Goal: Task Accomplishment & Management: Manage account settings

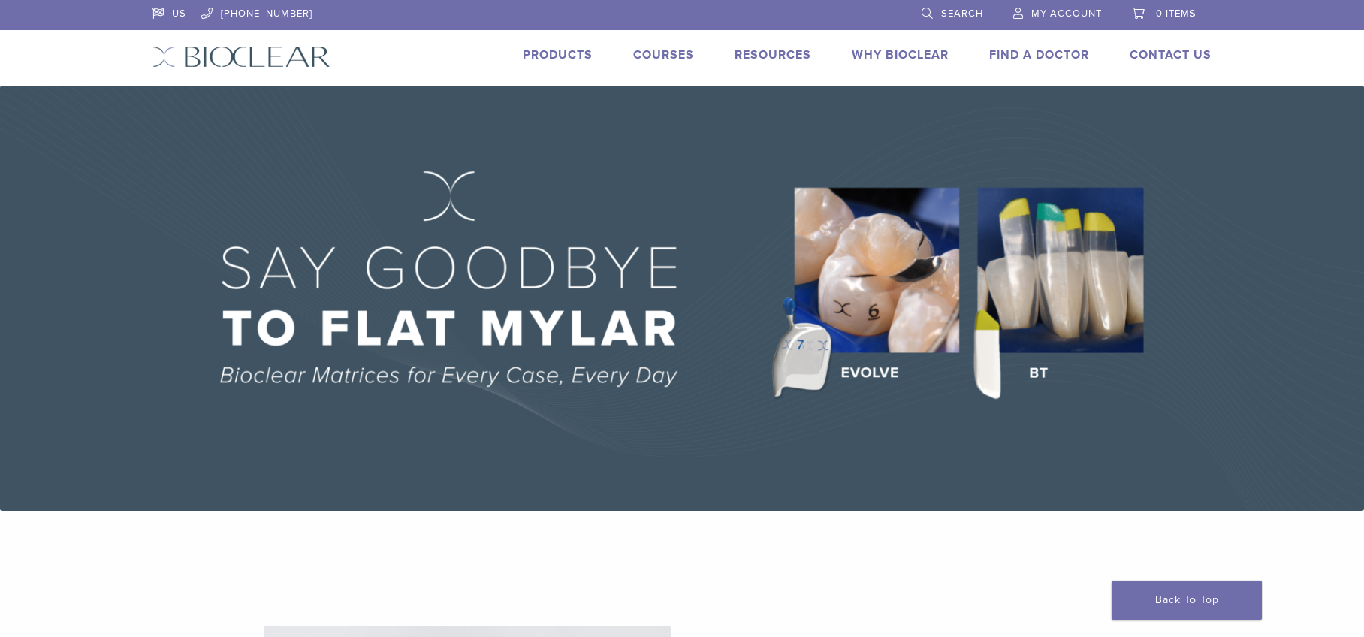
click at [1065, 11] on span "My Account" at bounding box center [1066, 14] width 71 height 12
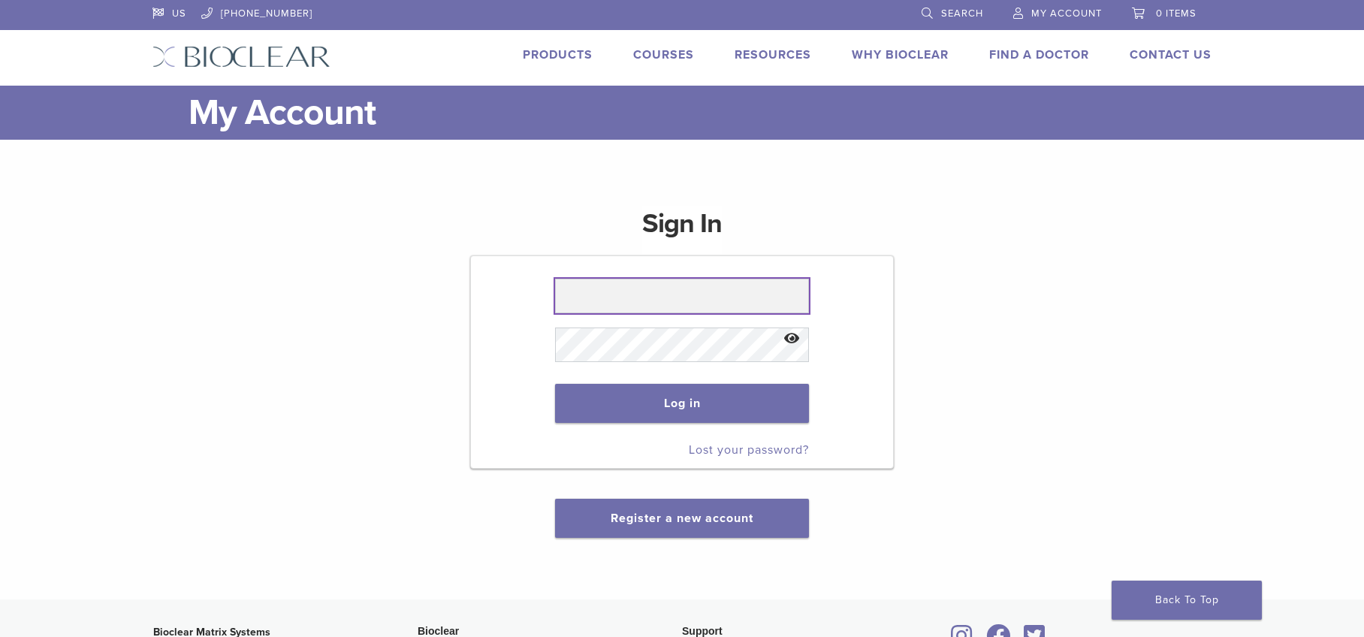
click at [607, 306] on input "text" at bounding box center [681, 296] width 253 height 35
type input "**********"
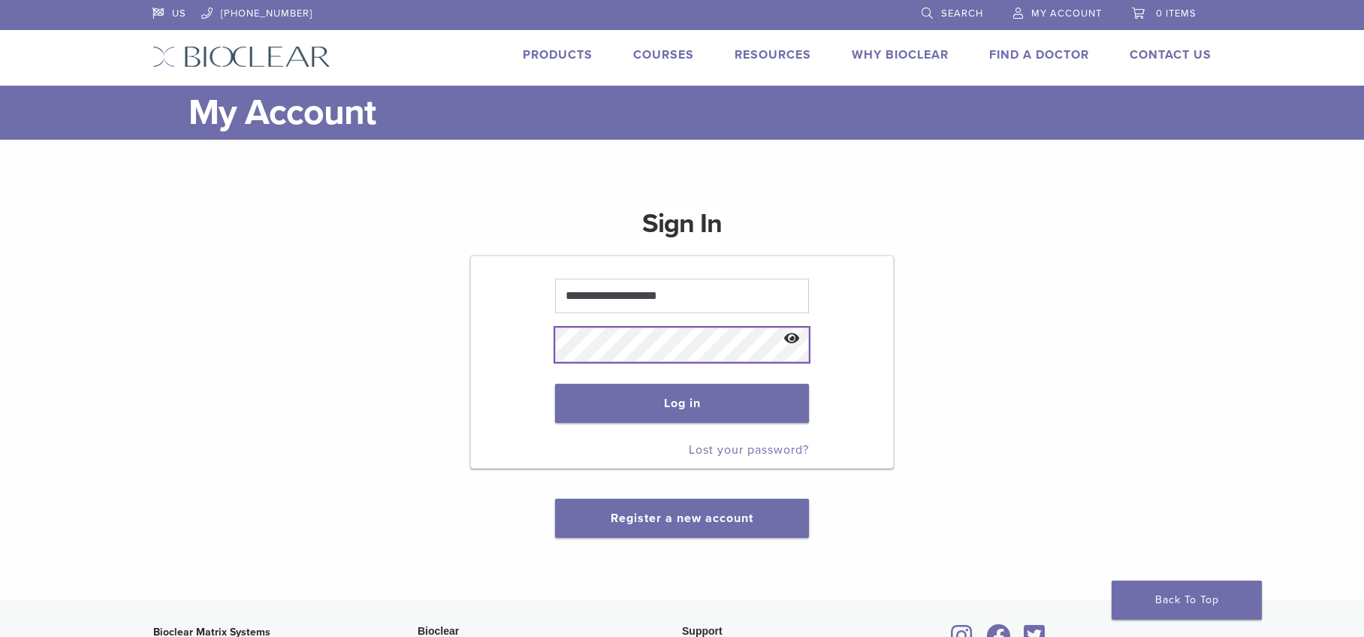
click at [555, 384] on button "Log in" at bounding box center [681, 403] width 253 height 39
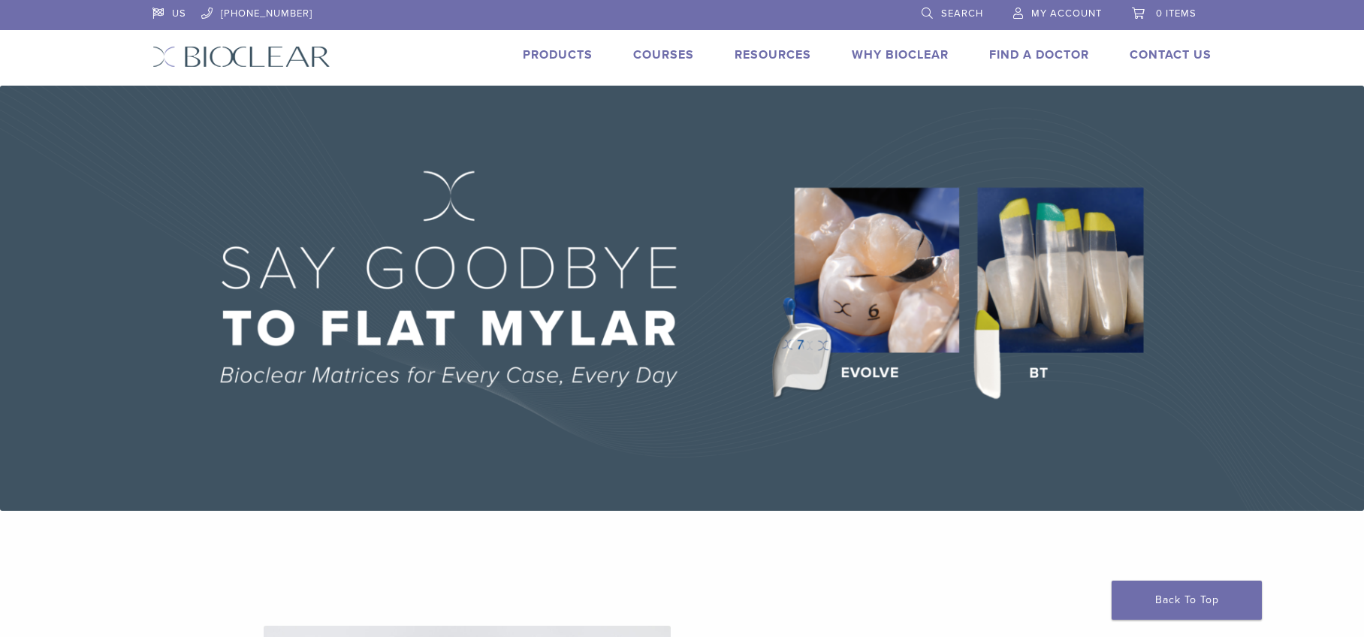
click at [1066, 10] on span "My Account" at bounding box center [1066, 14] width 71 height 12
click at [1077, 8] on span "My Account" at bounding box center [1066, 14] width 71 height 12
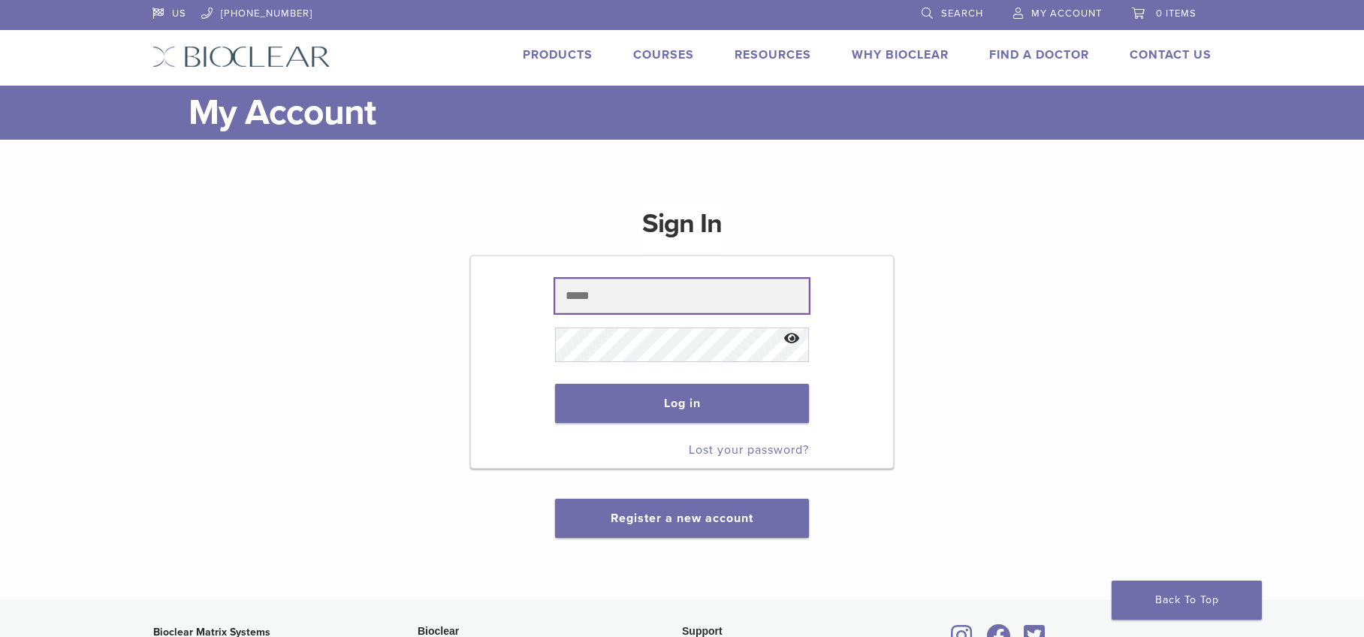
click at [571, 296] on input "text" at bounding box center [681, 296] width 253 height 35
type input "**********"
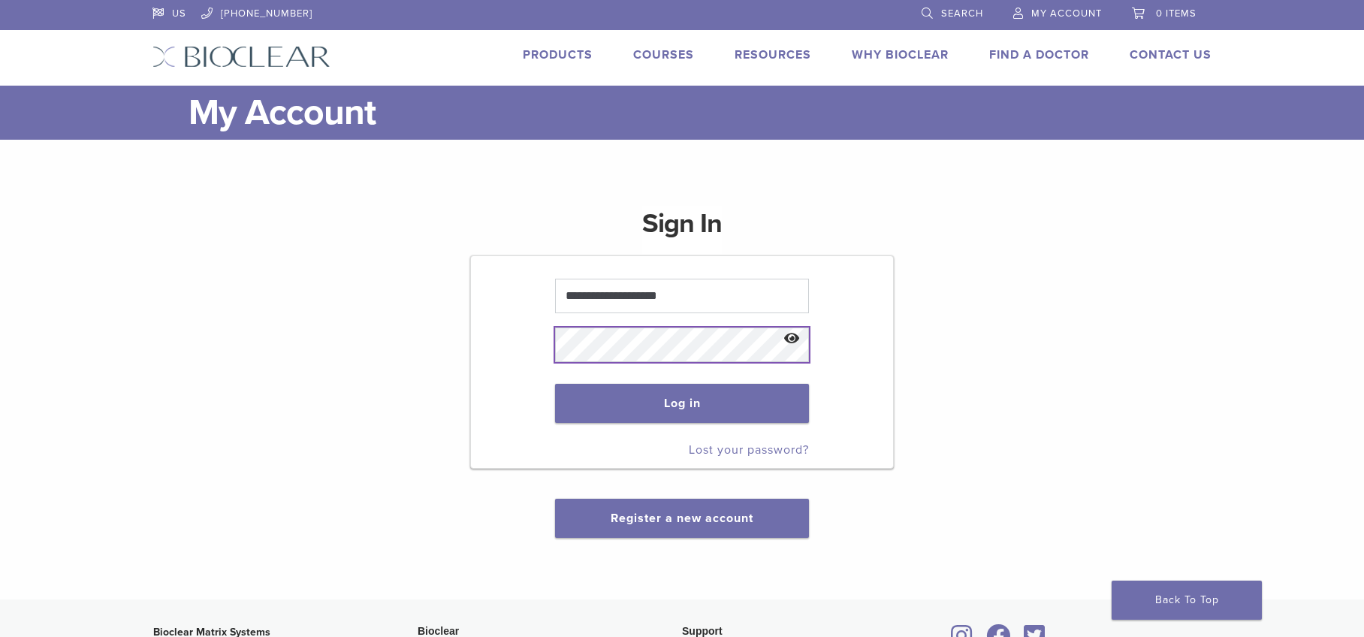
click at [555, 384] on button "Log in" at bounding box center [681, 403] width 253 height 39
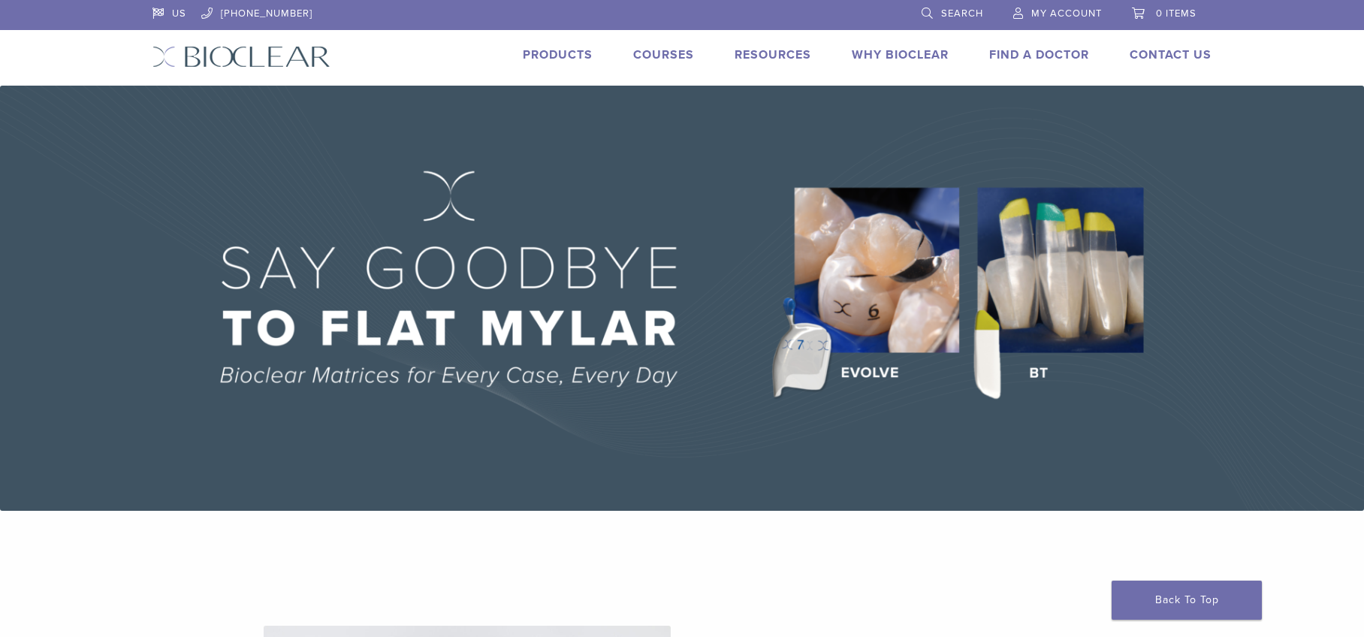
click at [1072, 12] on span "My Account" at bounding box center [1066, 14] width 71 height 12
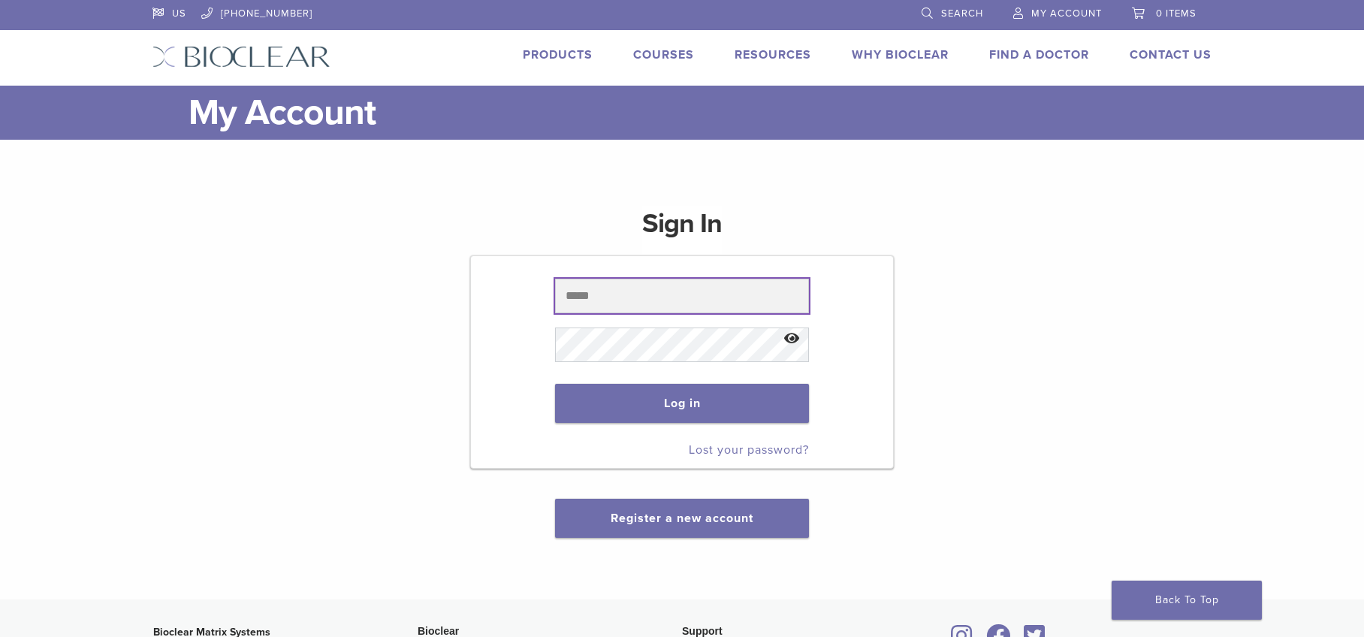
click at [592, 297] on input "text" at bounding box center [681, 296] width 253 height 35
type input "**********"
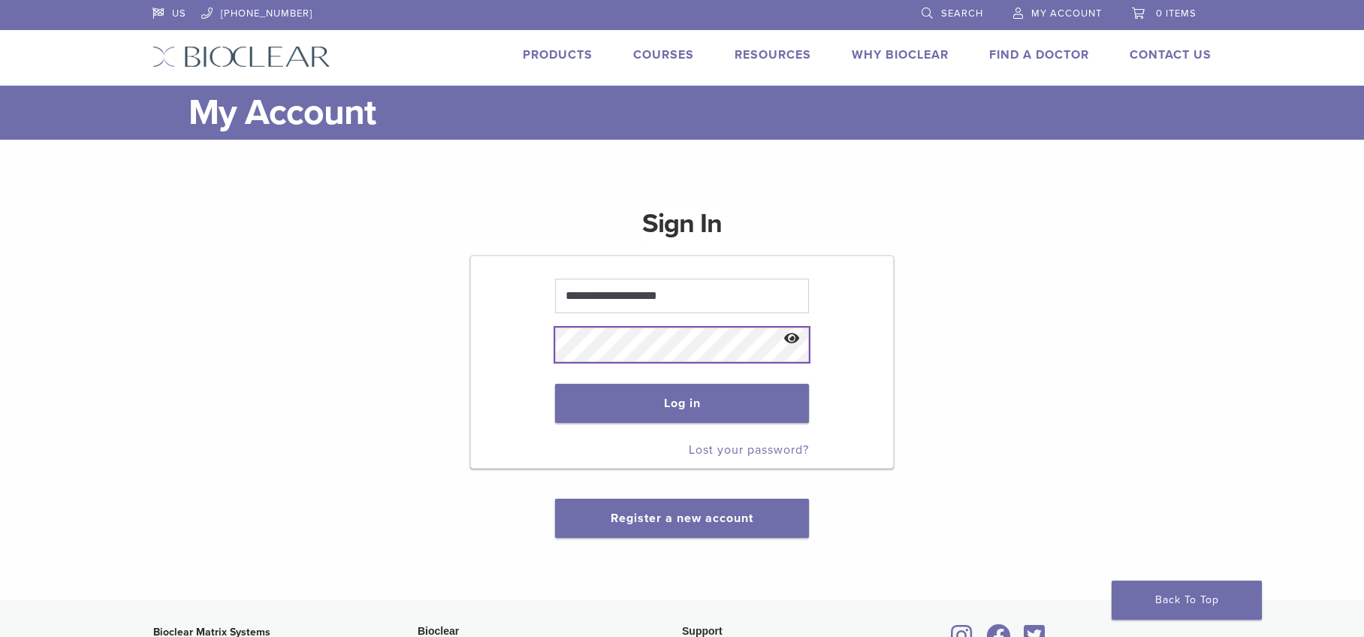
click at [555, 384] on button "Log in" at bounding box center [681, 403] width 253 height 39
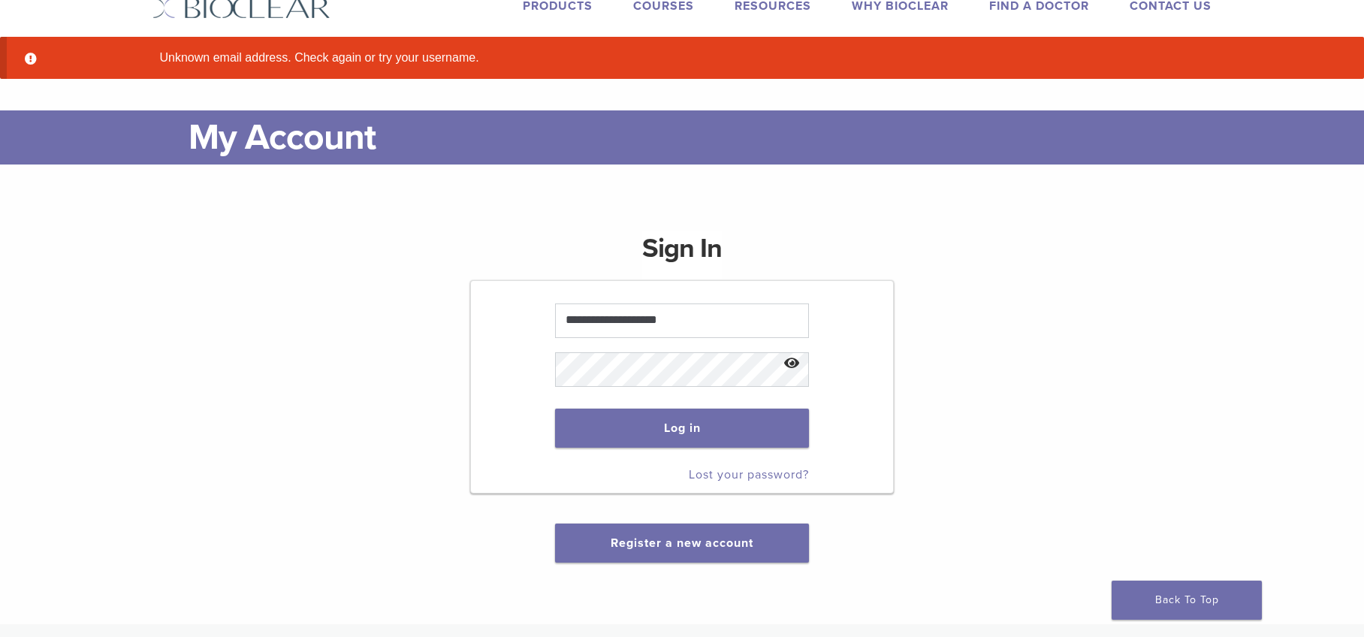
scroll to position [75, 0]
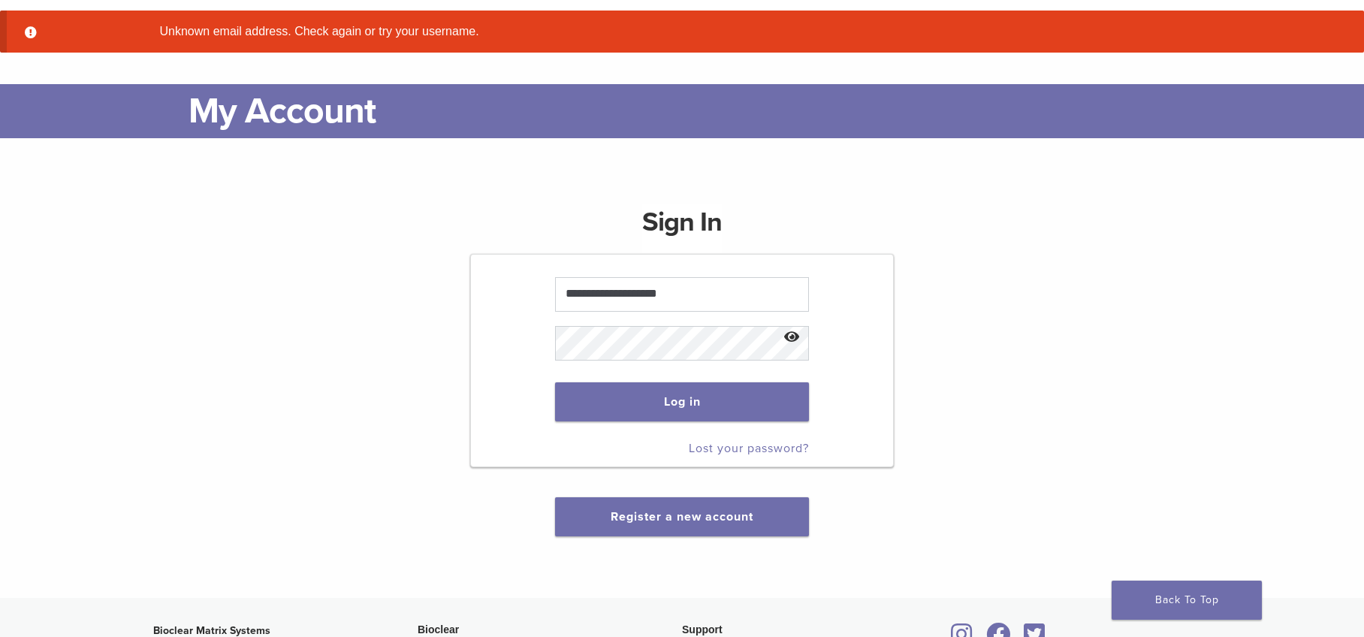
click at [794, 336] on button "Show password" at bounding box center [792, 337] width 32 height 38
click at [640, 401] on button "Log in" at bounding box center [681, 401] width 253 height 39
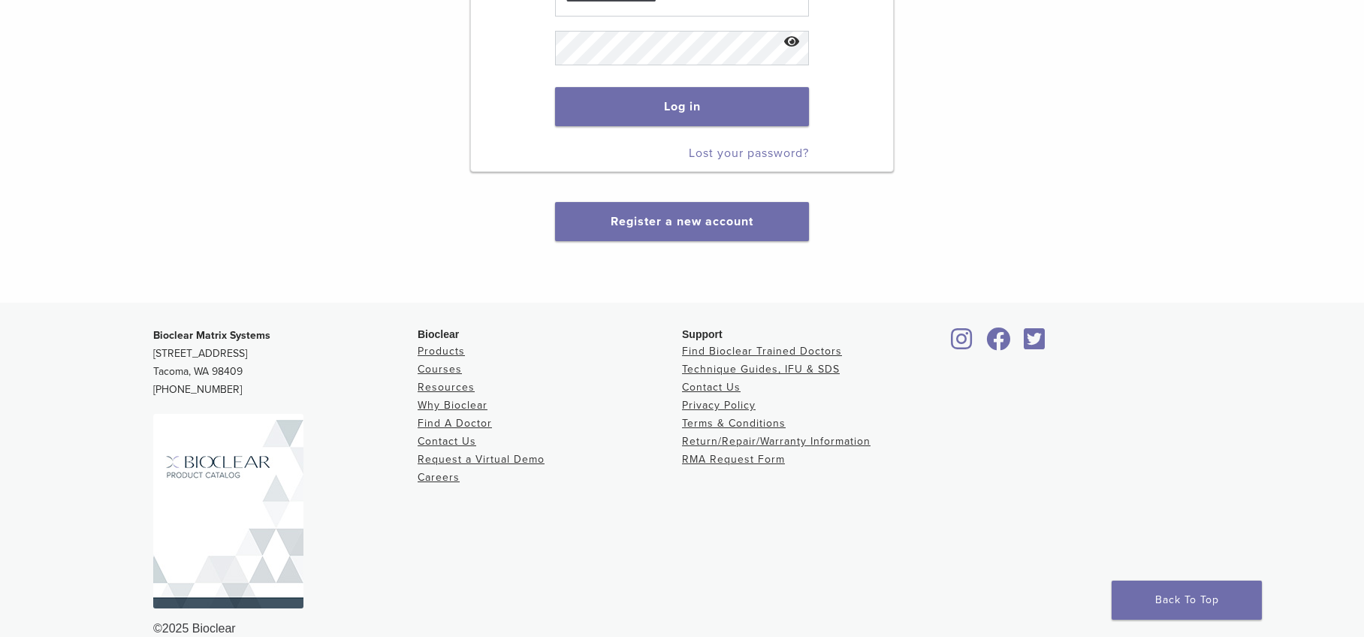
scroll to position [395, 0]
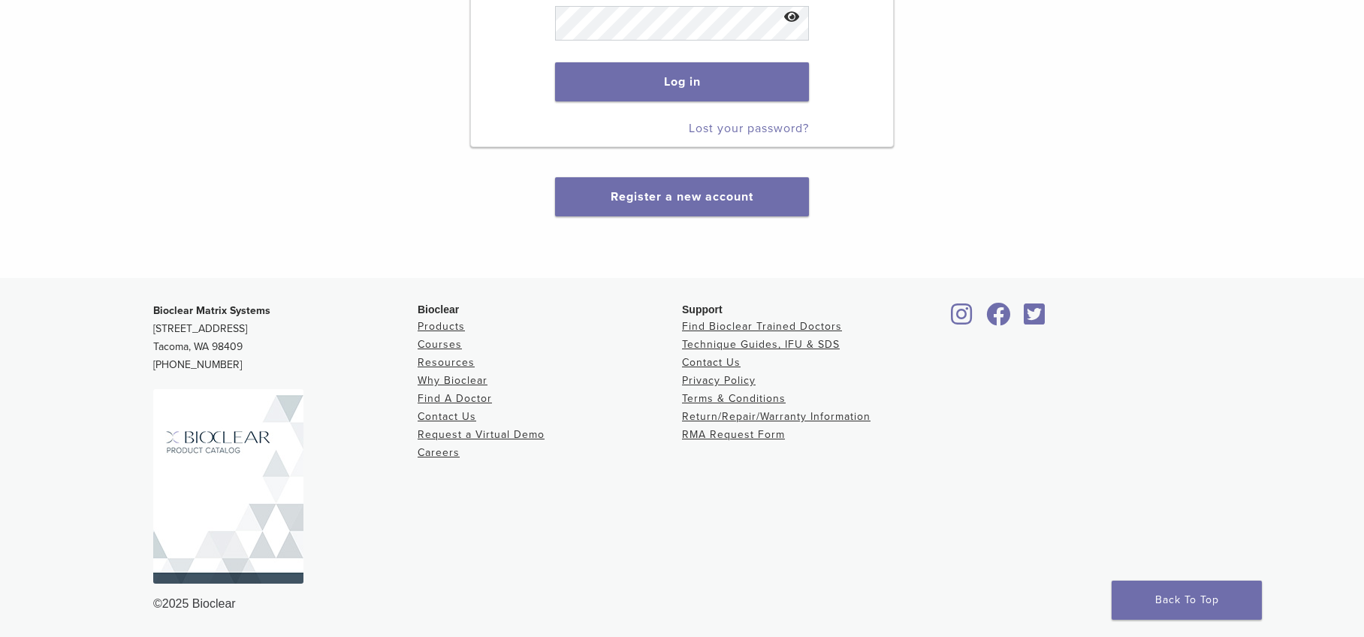
click at [218, 477] on img at bounding box center [228, 486] width 150 height 194
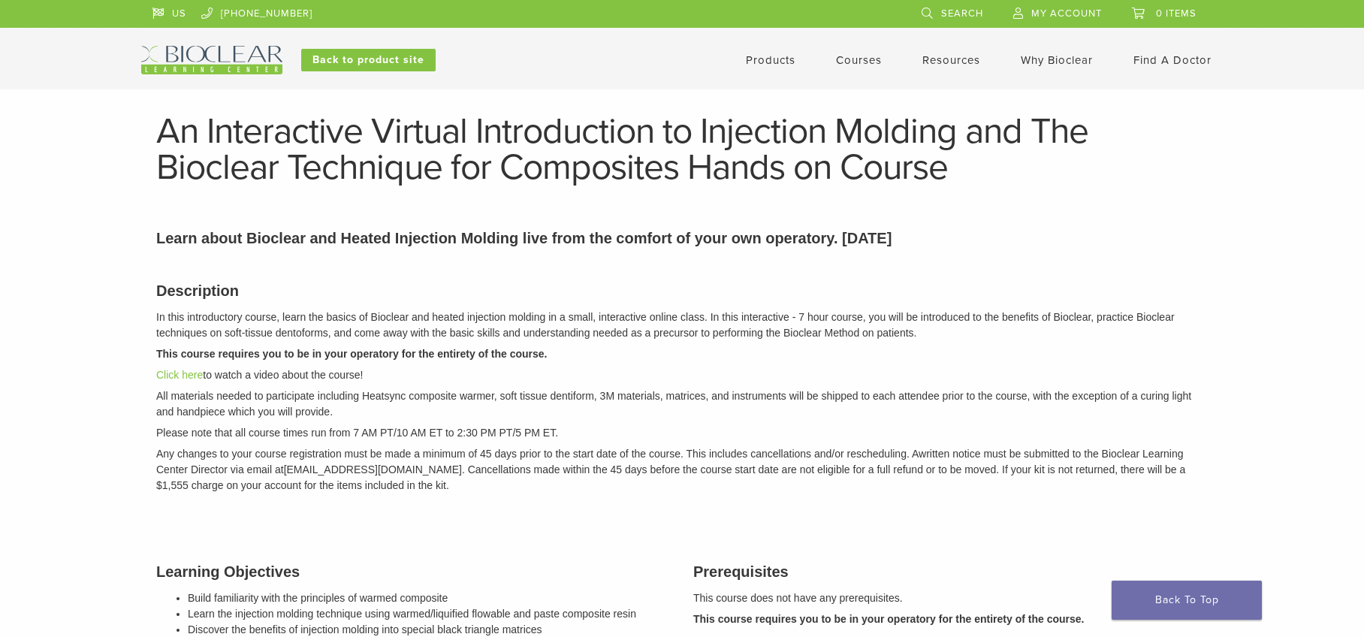
scroll to position [1051, 0]
